Goal: Check status: Check status

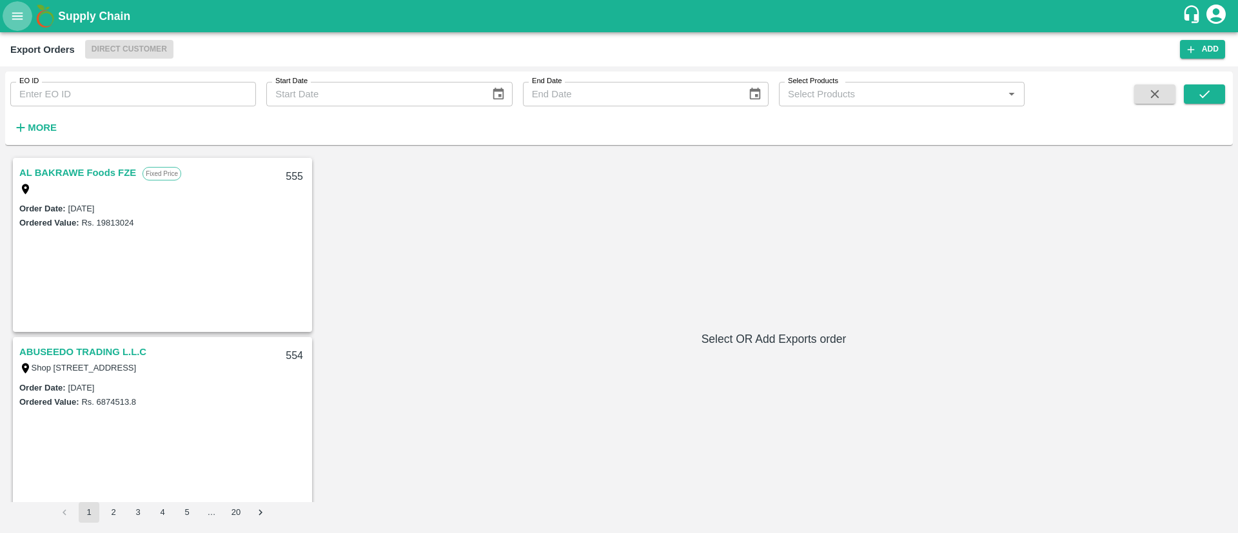
click at [21, 19] on icon "open drawer" at bounding box center [17, 15] width 11 height 7
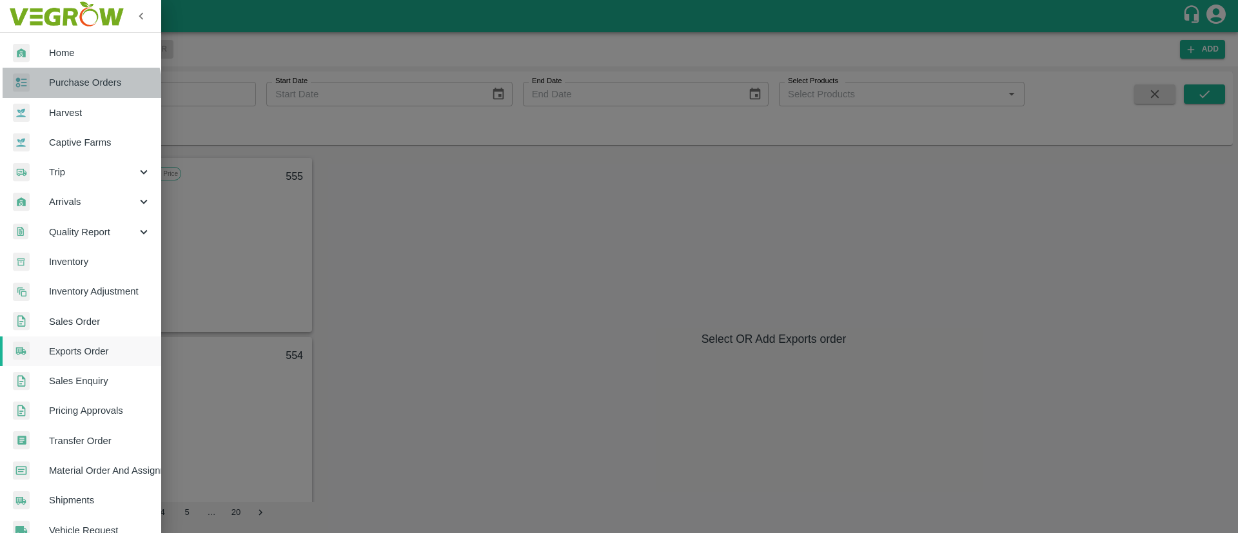
click at [64, 94] on link "Purchase Orders" at bounding box center [80, 83] width 161 height 30
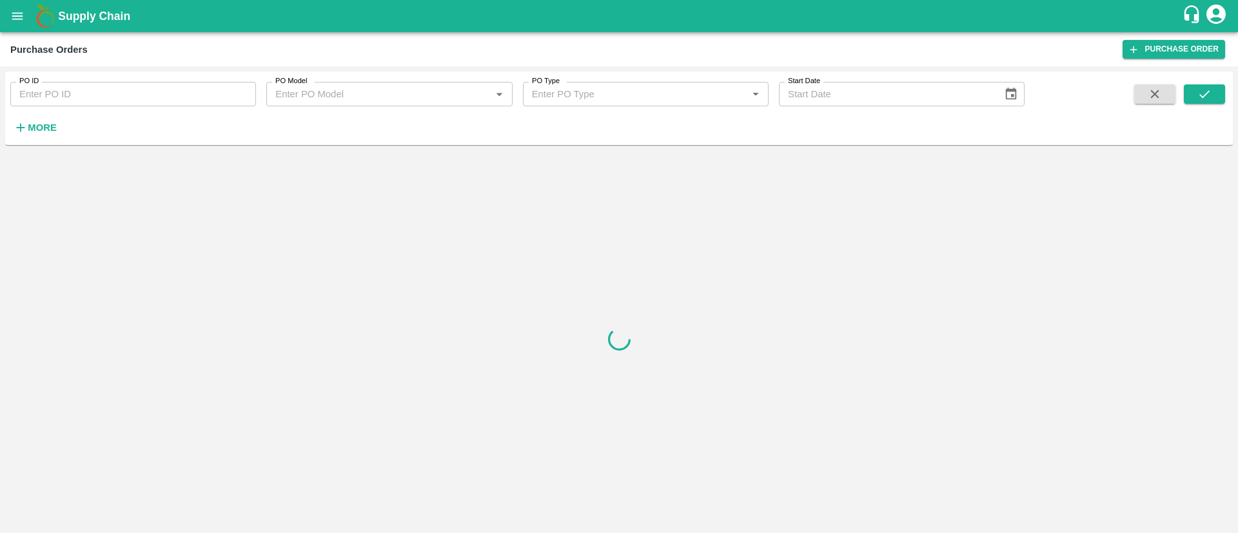
click at [107, 95] on input "PO ID" at bounding box center [133, 94] width 246 height 25
paste input "152595"
type input "152595"
click at [1200, 99] on icon "submit" at bounding box center [1205, 94] width 14 height 14
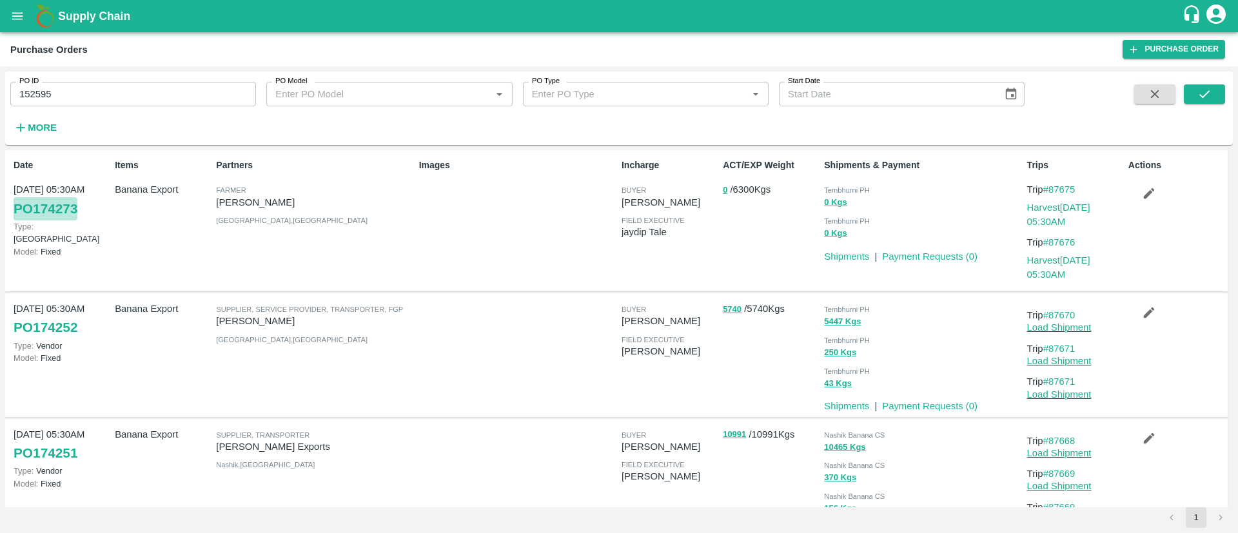
click at [37, 204] on link "PO 174273" at bounding box center [46, 208] width 64 height 23
click at [1186, 92] on button "submit" at bounding box center [1204, 93] width 41 height 19
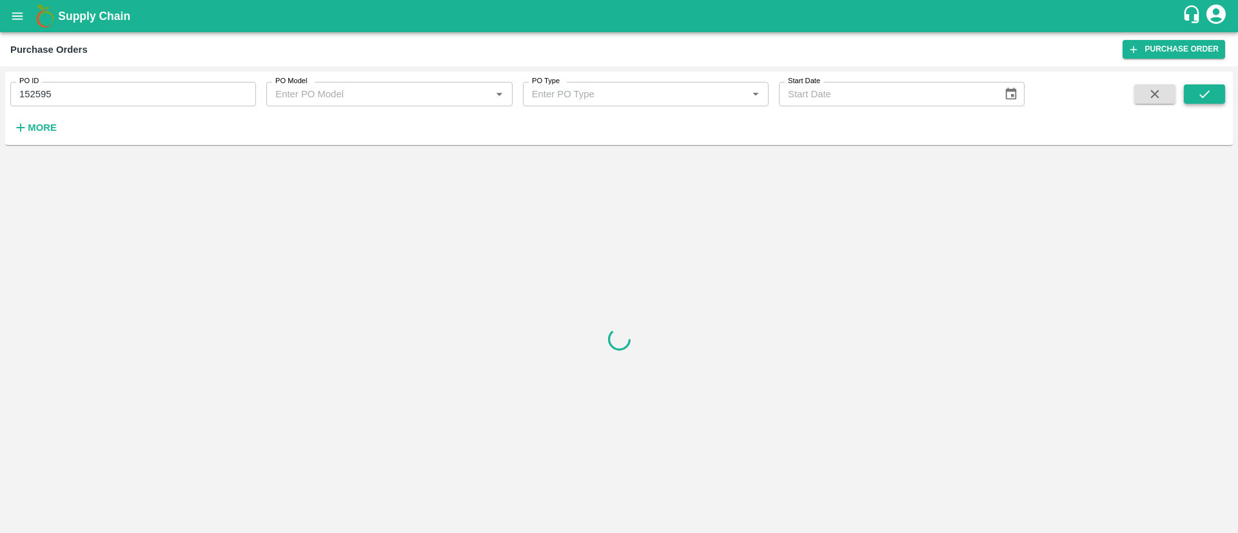
click at [1186, 92] on button "submit" at bounding box center [1204, 93] width 41 height 19
